Goal: Find specific page/section: Find specific page/section

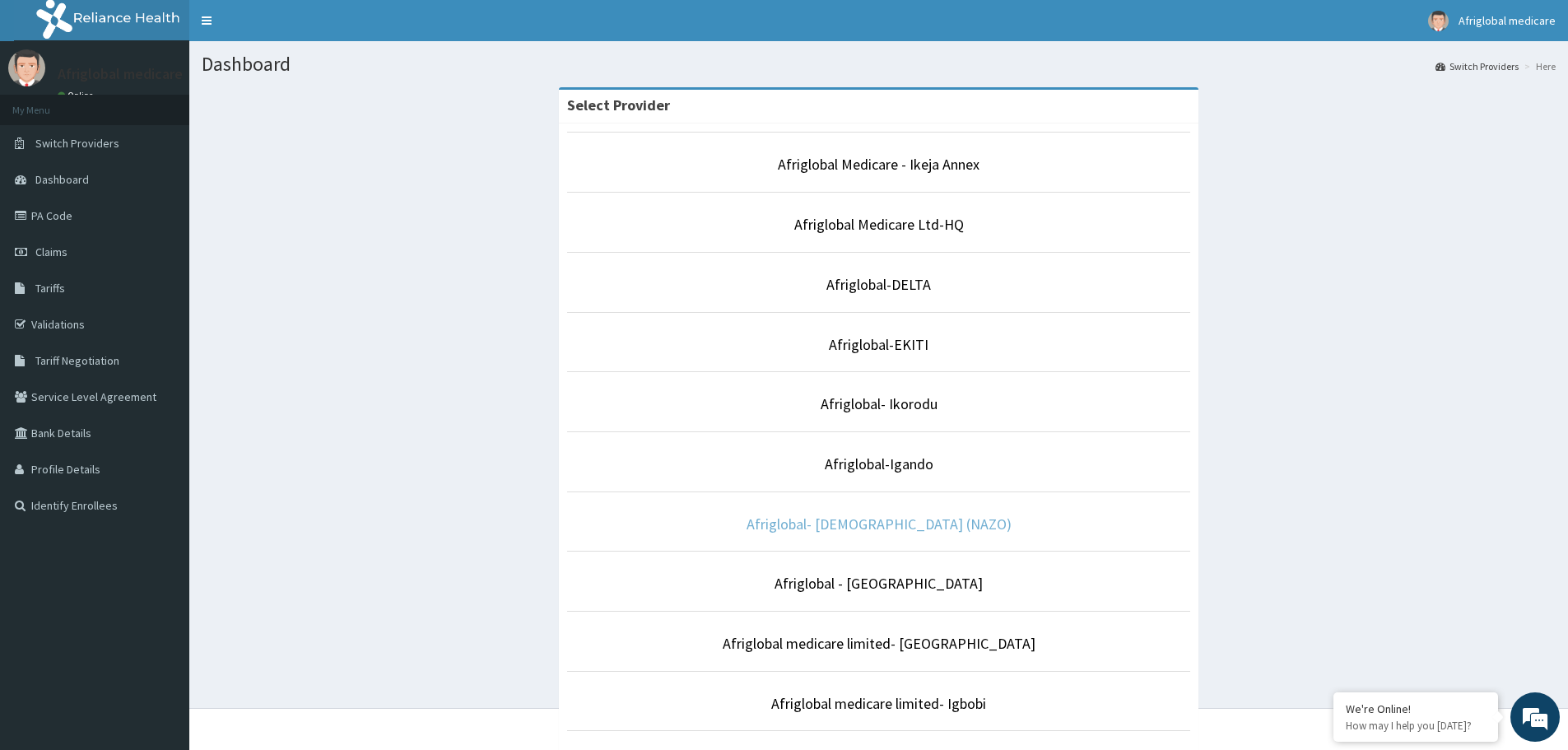
click at [863, 526] on link "Afriglobal- [DEMOGRAPHIC_DATA] (NAZO)" at bounding box center [878, 523] width 265 height 19
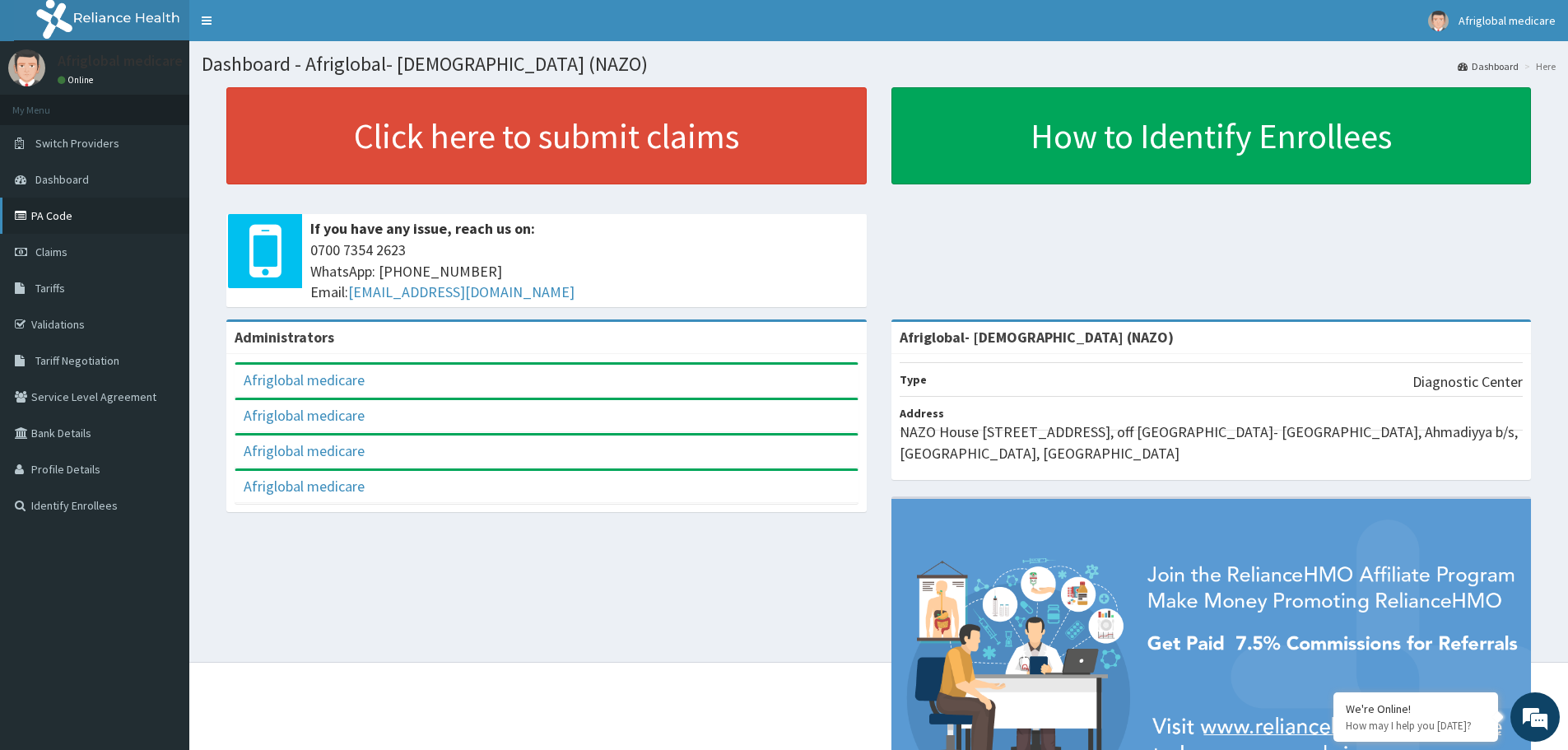
click at [34, 213] on link "PA Code" at bounding box center [95, 215] width 189 height 36
